Goal: Transaction & Acquisition: Download file/media

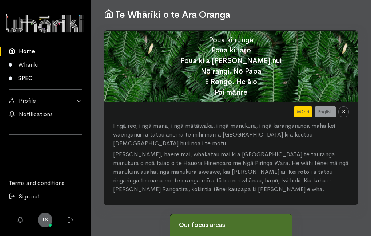
click at [30, 79] on link "SPEC" at bounding box center [45, 77] width 91 height 13
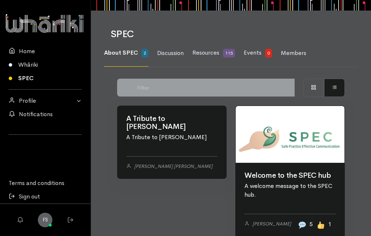
scroll to position [1, 0]
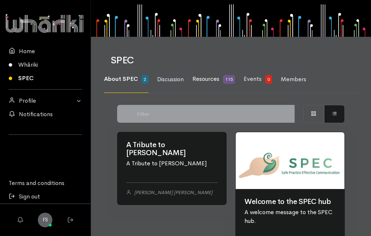
click at [210, 78] on span "Resources" at bounding box center [206, 79] width 27 height 8
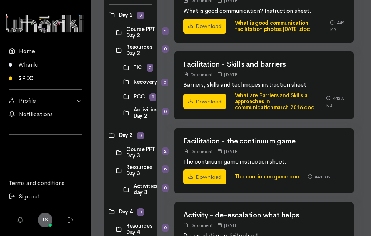
scroll to position [255, 0]
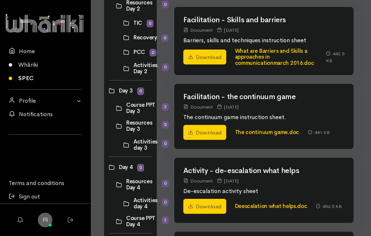
click at [116, 185] on link at bounding box center [116, 185] width 0 height 0
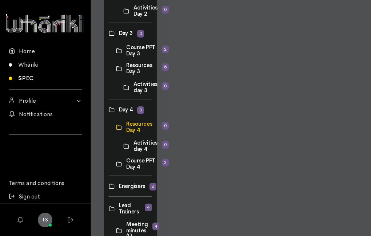
scroll to position [328, 0]
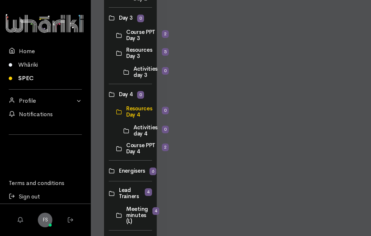
click at [116, 148] on link at bounding box center [116, 148] width 0 height 0
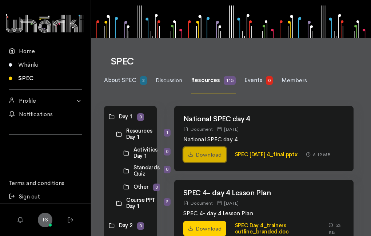
click at [213, 162] on link "Download" at bounding box center [204, 154] width 43 height 15
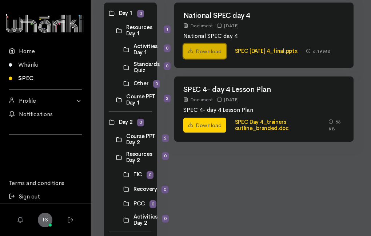
scroll to position [104, 0]
